Goal: Register for event/course

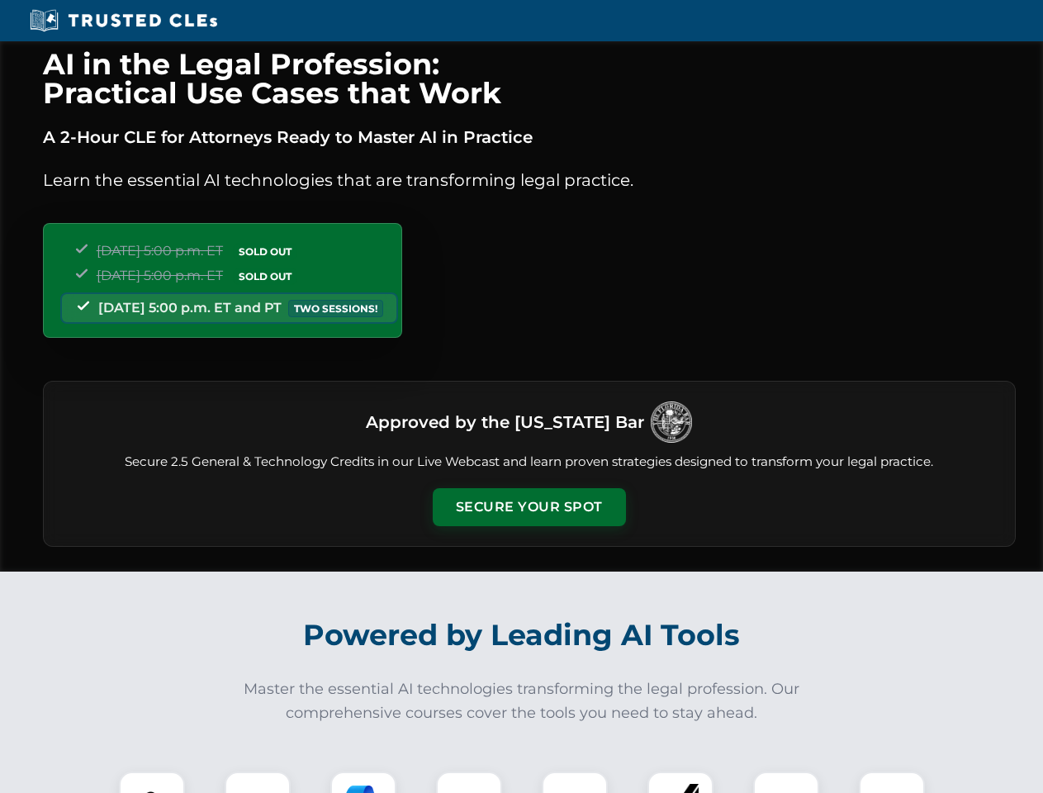
click at [529, 507] on button "Secure Your Spot" at bounding box center [529, 507] width 193 height 38
click at [152, 782] on img at bounding box center [152, 805] width 48 height 48
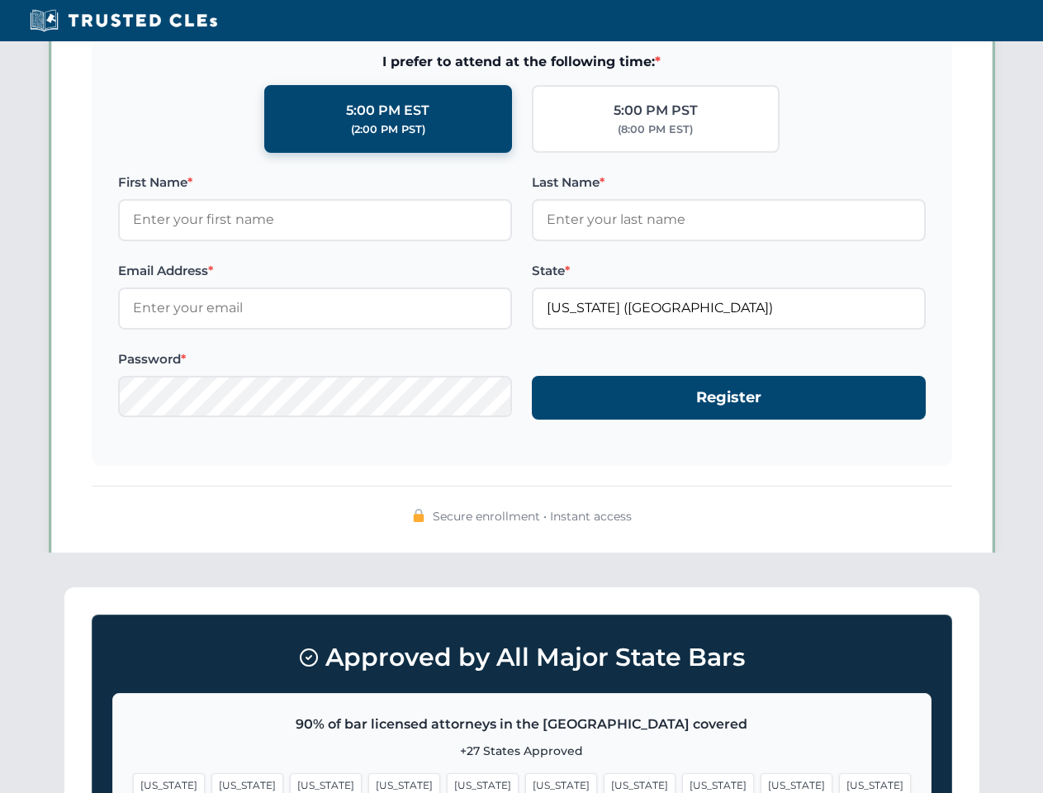
click at [604, 782] on span "[US_STATE]" at bounding box center [640, 785] width 72 height 24
click at [761, 782] on span "[US_STATE]" at bounding box center [797, 785] width 72 height 24
